Goal: Information Seeking & Learning: Learn about a topic

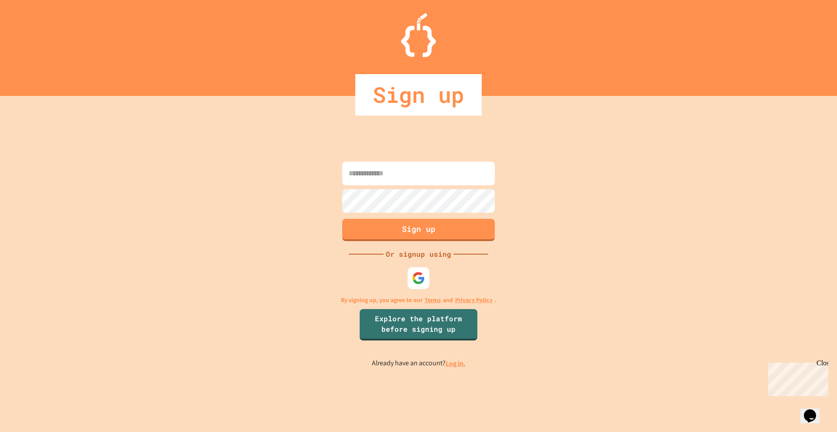
click at [415, 278] on img at bounding box center [418, 278] width 13 height 13
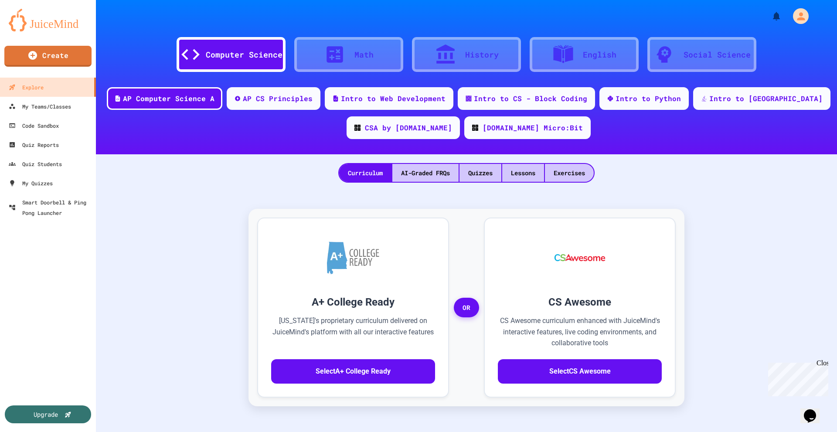
click at [323, 142] on div "AP Computer Science A AP CS Principles Intro to Web Development Intro to CS - B…" at bounding box center [467, 116] width 742 height 58
click at [481, 174] on div "Quizzes" at bounding box center [481, 173] width 42 height 18
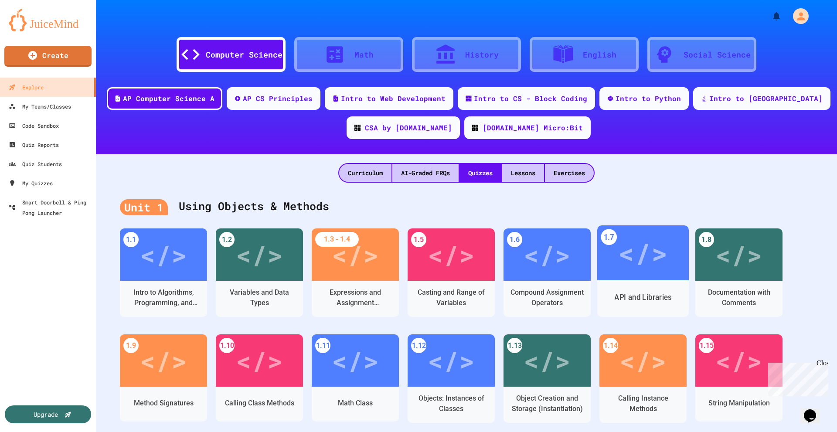
click at [649, 258] on div "</>" at bounding box center [643, 252] width 49 height 41
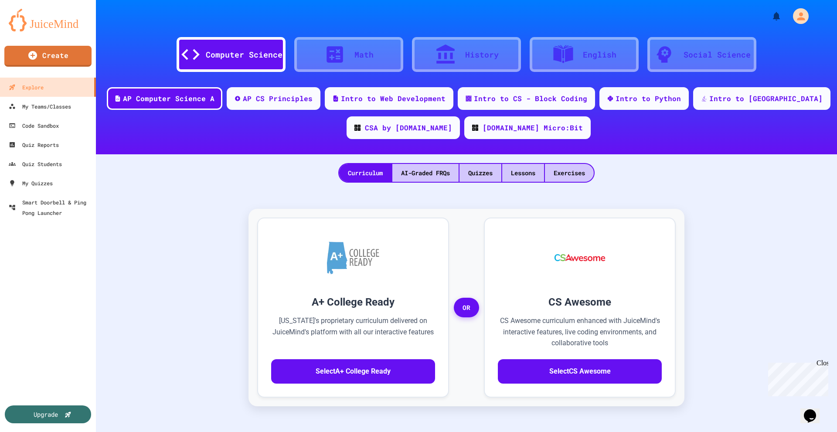
scroll to position [23, 0]
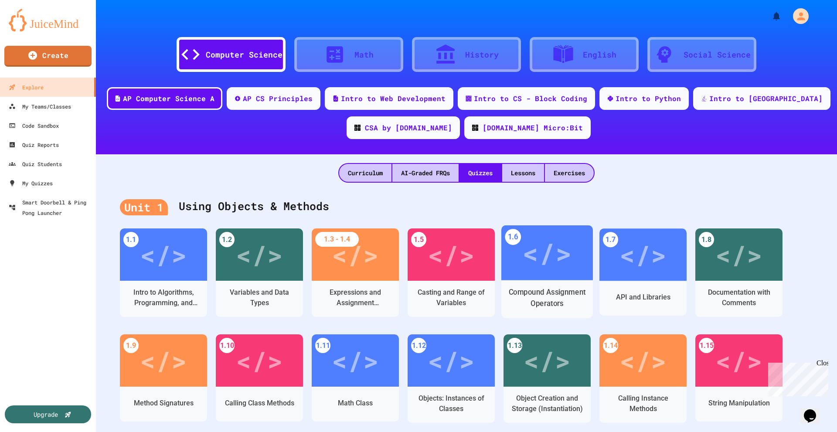
click at [519, 243] on div "</>" at bounding box center [548, 253] width 92 height 55
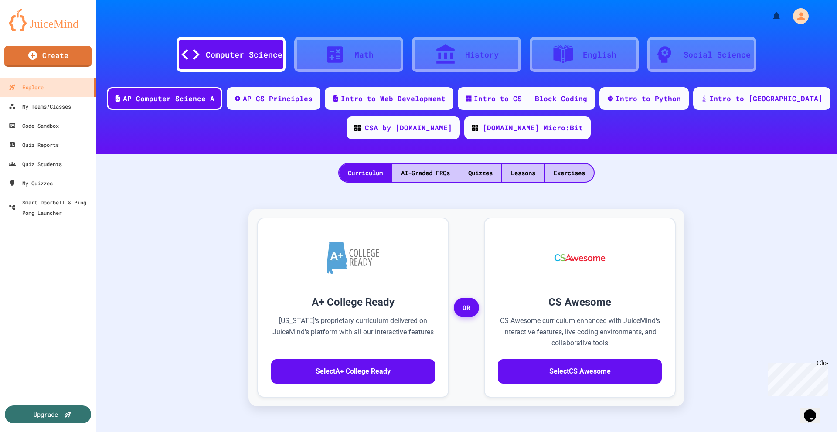
drag, startPoint x: 522, startPoint y: 154, endPoint x: 436, endPoint y: 202, distance: 97.8
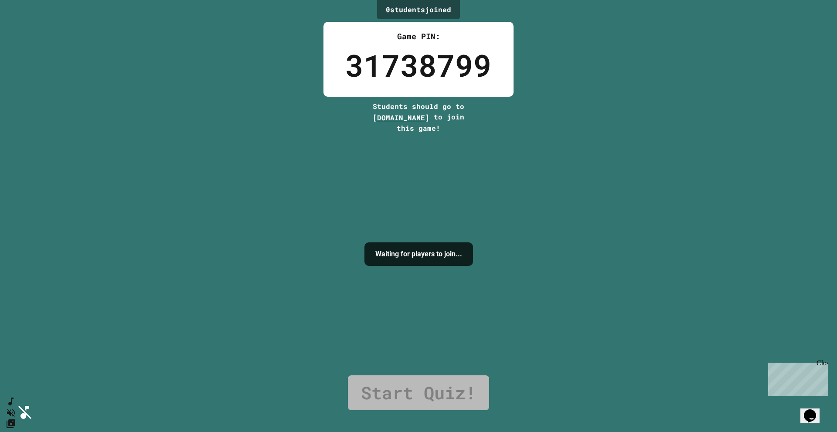
click at [826, 364] on div "Close" at bounding box center [822, 364] width 11 height 11
click at [642, 240] on div "0 student s joined Game PIN: 31738799 Students should go to [DOMAIN_NAME] to jo…" at bounding box center [418, 216] width 837 height 432
click at [605, 173] on div "0 student s joined Game PIN: 31738799 Students should go to [DOMAIN_NAME] to jo…" at bounding box center [418, 216] width 837 height 432
